Goal: Find specific page/section: Find specific page/section

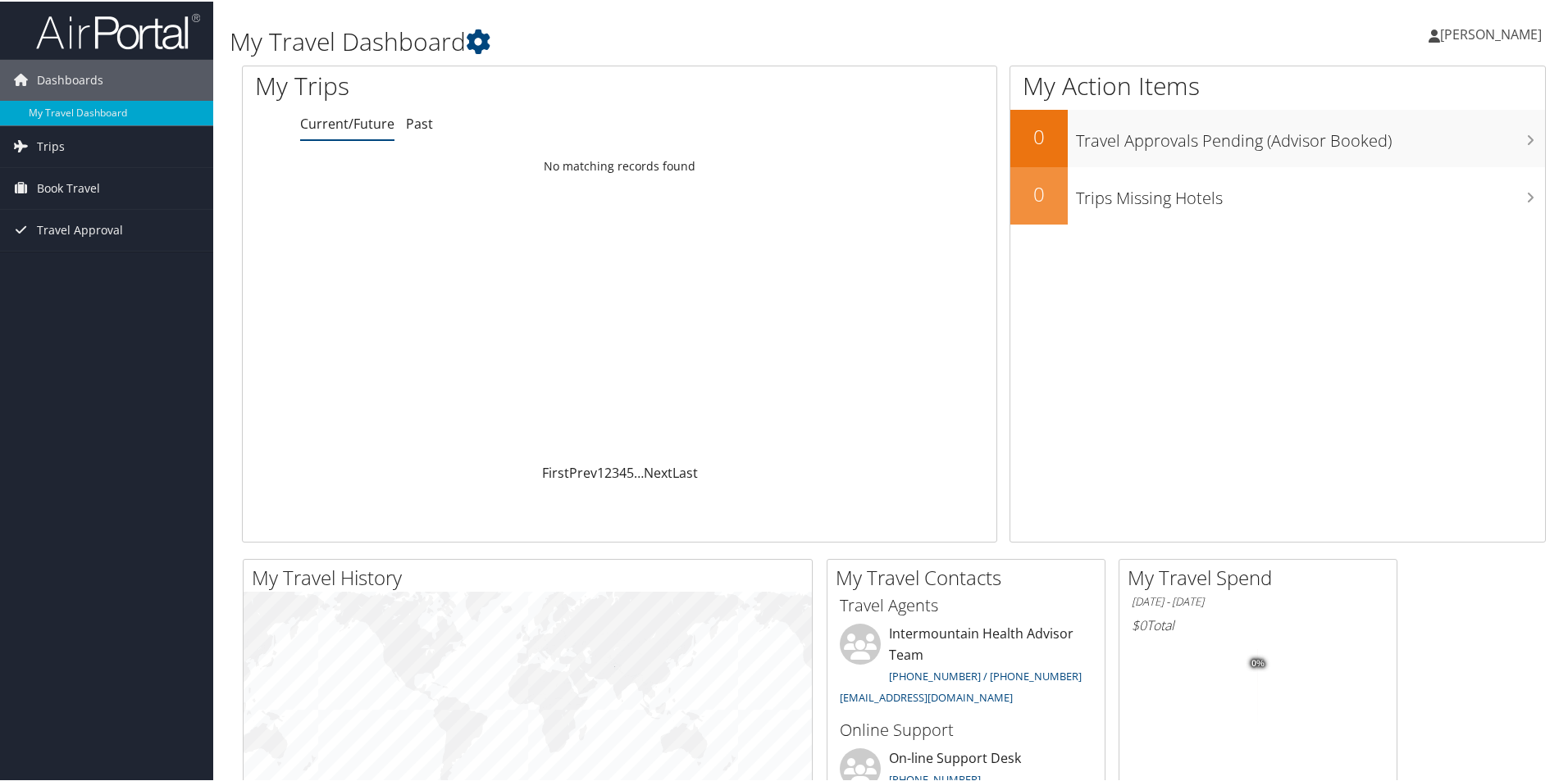
click at [1470, 34] on span "[PERSON_NAME]" at bounding box center [1491, 32] width 102 height 18
click at [1394, 144] on link "View Travel Profile" at bounding box center [1447, 145] width 183 height 28
click at [421, 126] on link "Past" at bounding box center [419, 121] width 27 height 18
click at [119, 141] on link "Trips" at bounding box center [107, 145] width 213 height 41
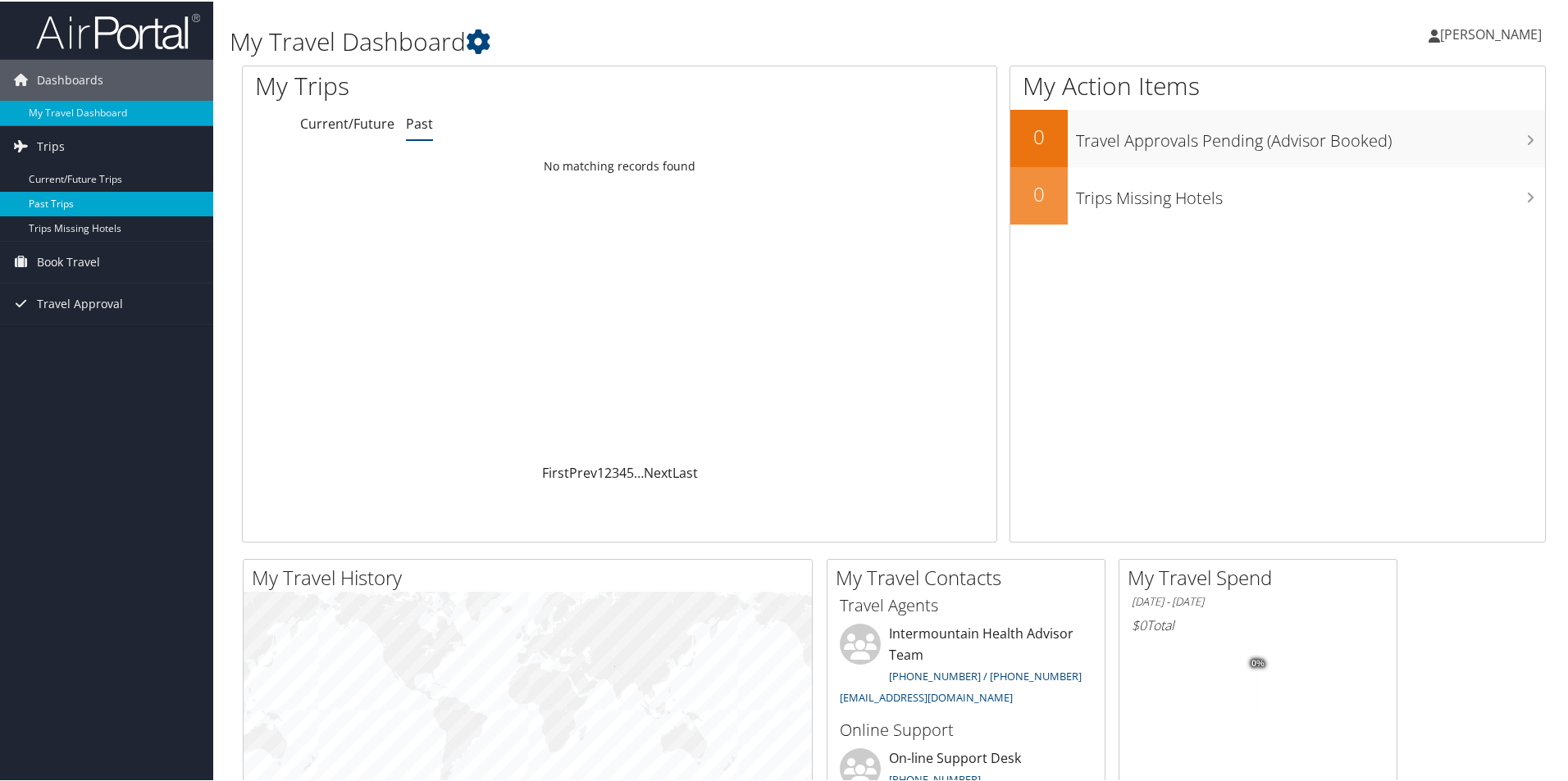
click at [95, 197] on link "Past Trips" at bounding box center [107, 202] width 213 height 25
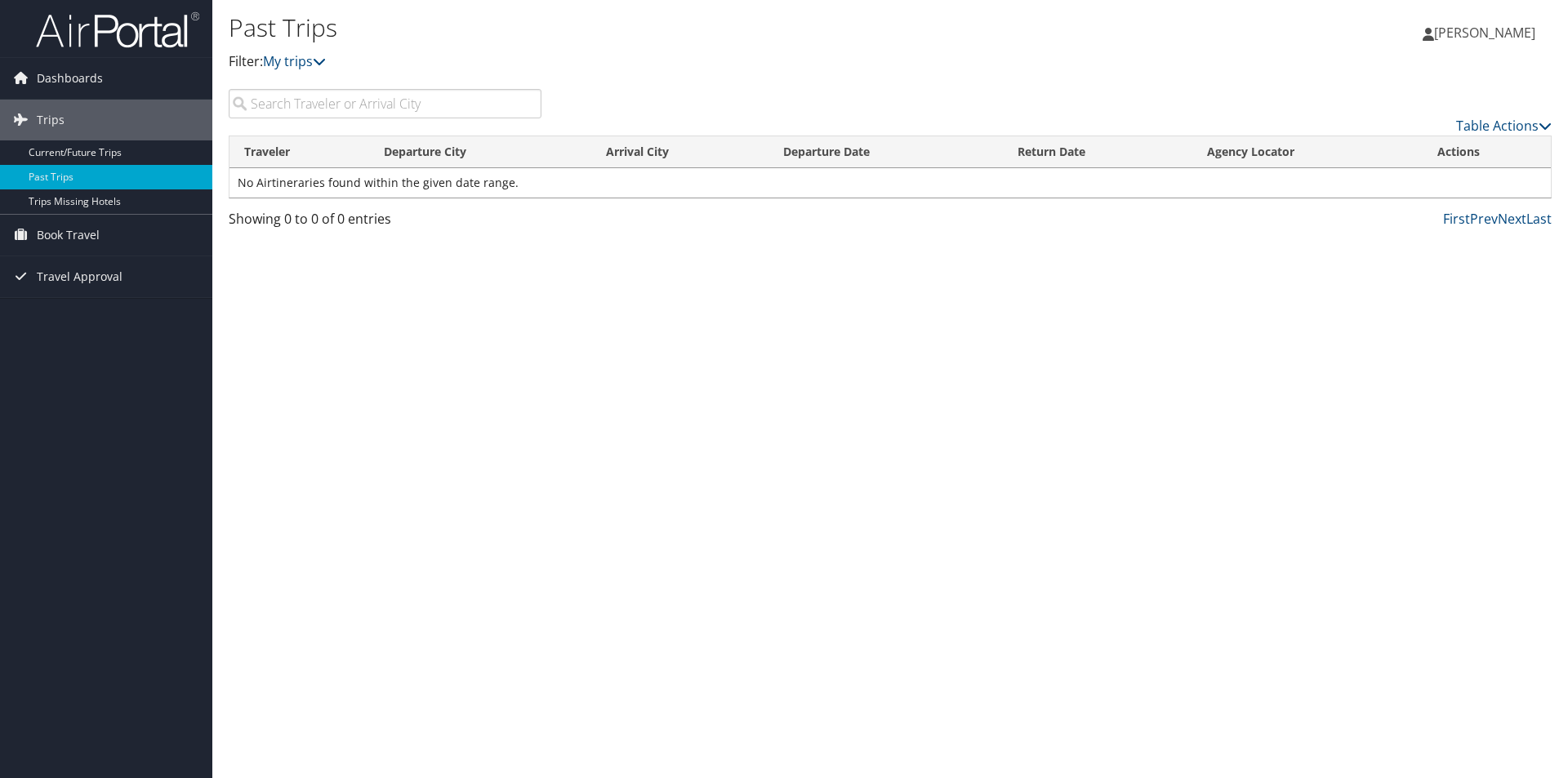
click at [1437, 23] on link "[PERSON_NAME]" at bounding box center [1487, 32] width 129 height 49
